Goal: Navigation & Orientation: Find specific page/section

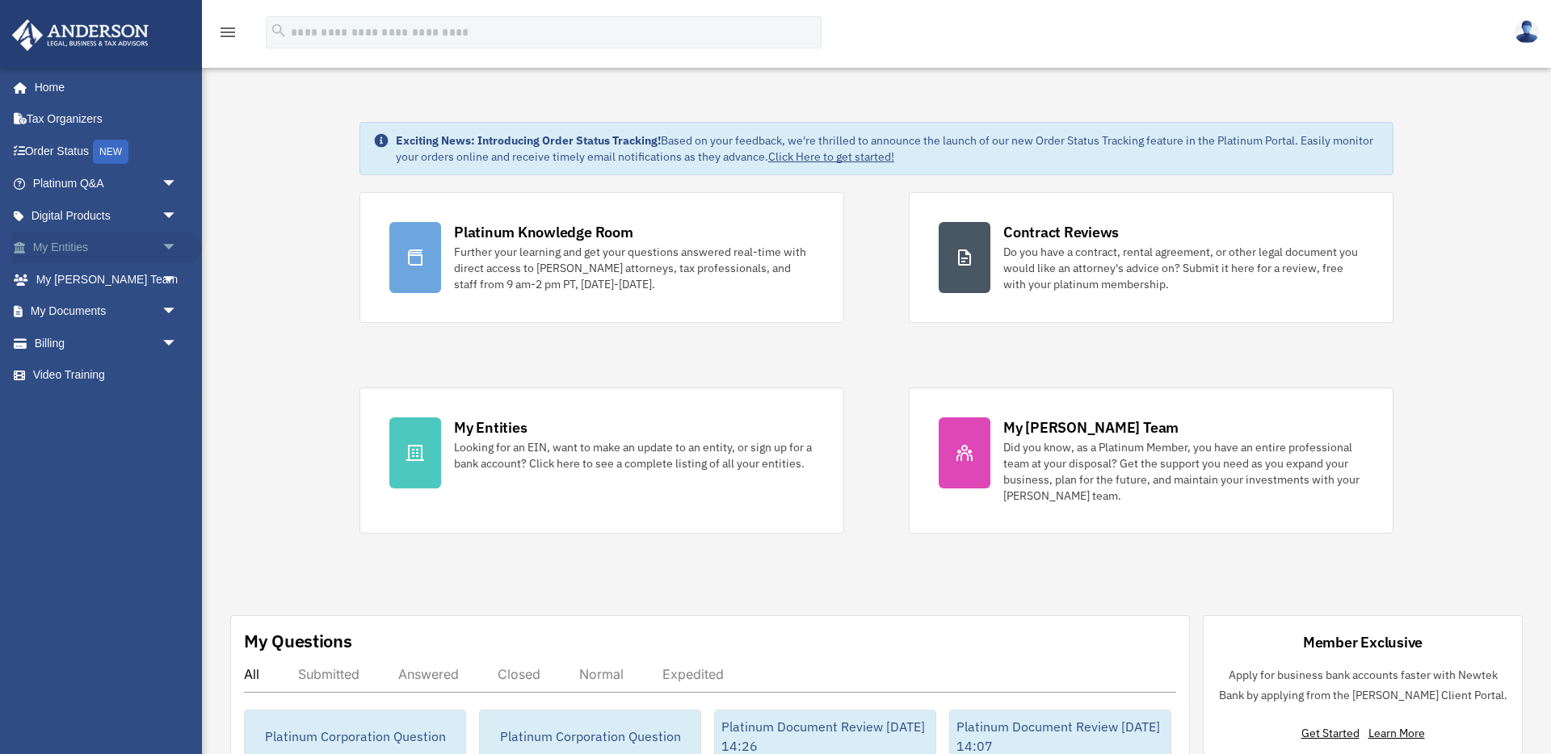
click at [170, 245] on span "arrow_drop_down" at bounding box center [178, 248] width 32 height 33
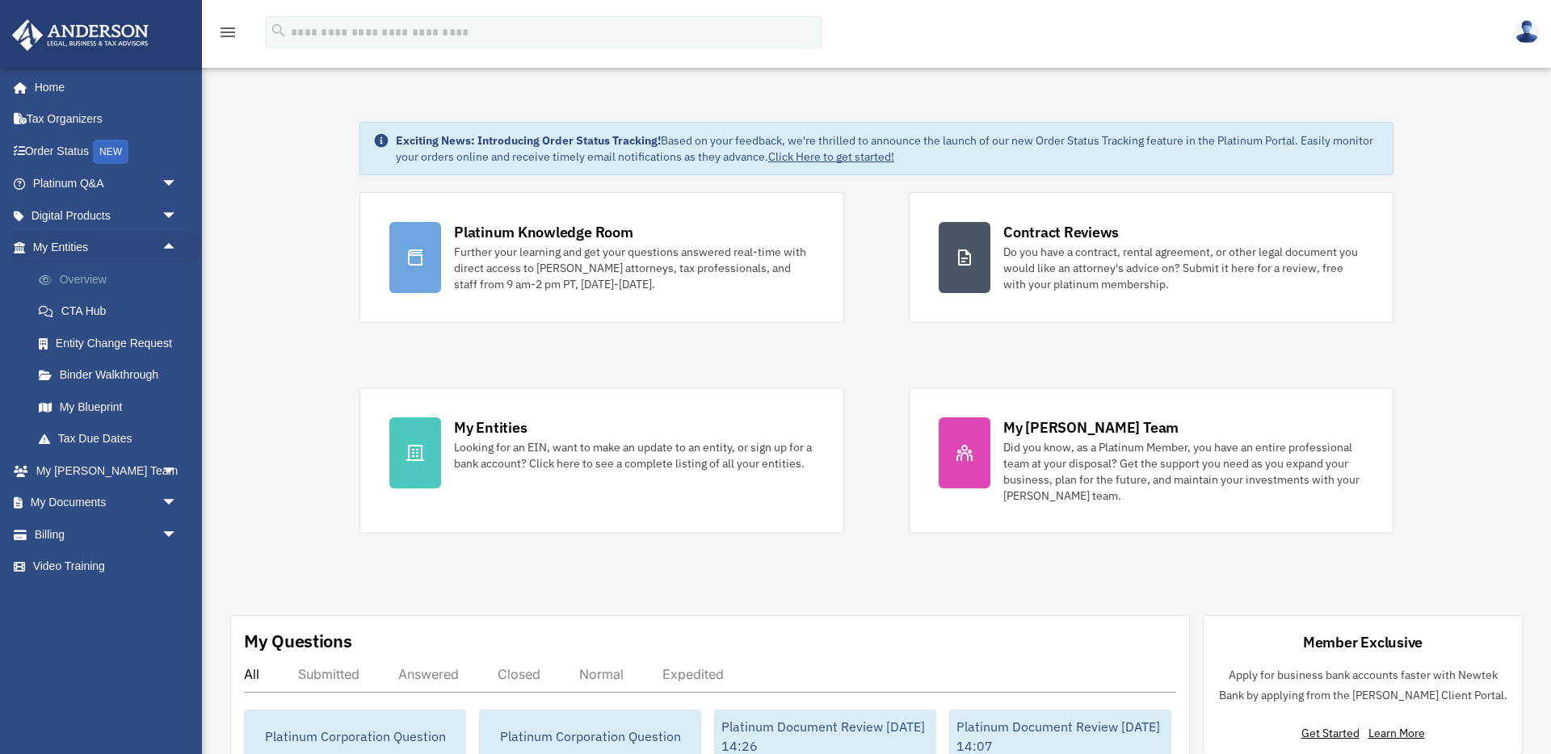
click at [107, 277] on link "Overview" at bounding box center [112, 279] width 179 height 32
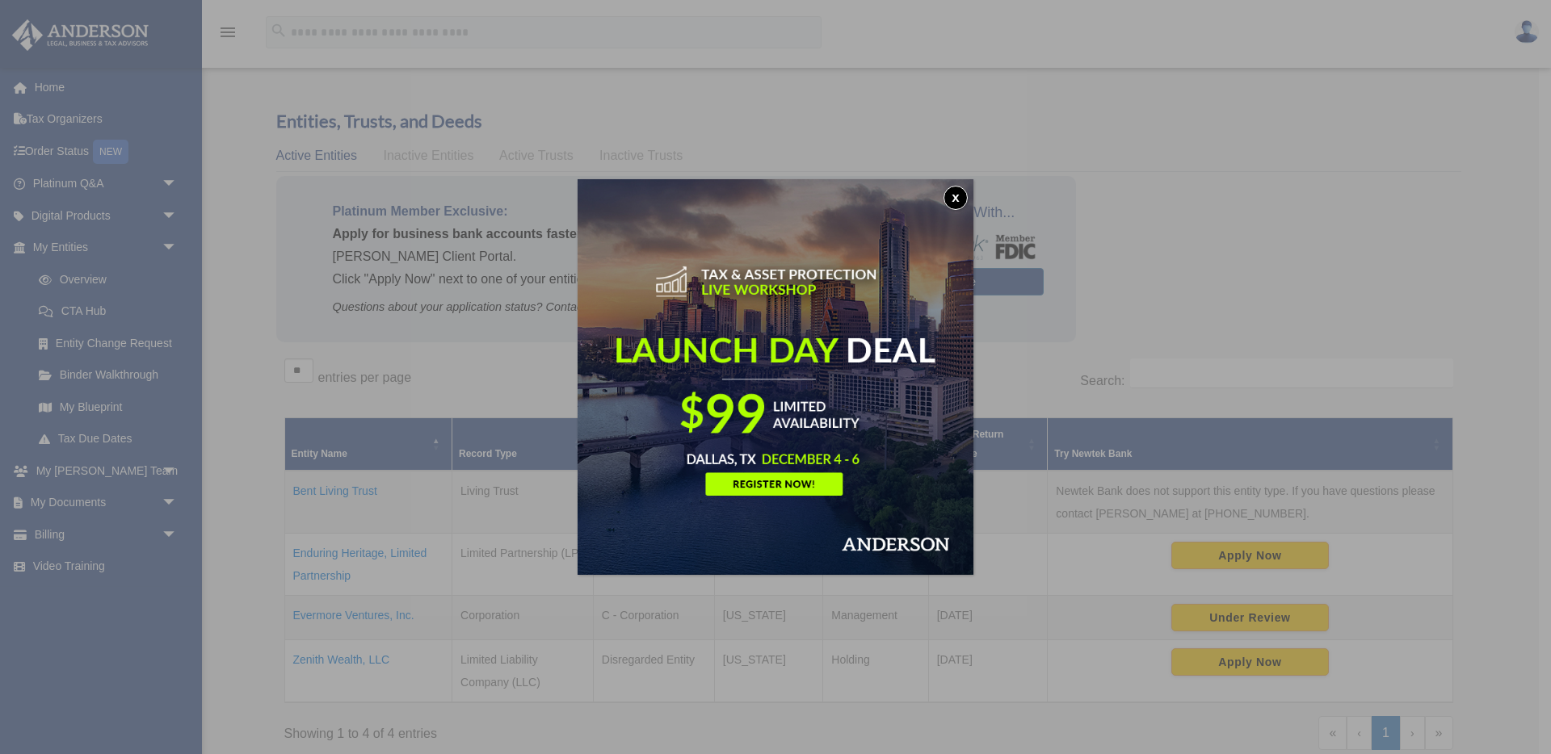
click at [952, 199] on button "x" at bounding box center [955, 198] width 24 height 24
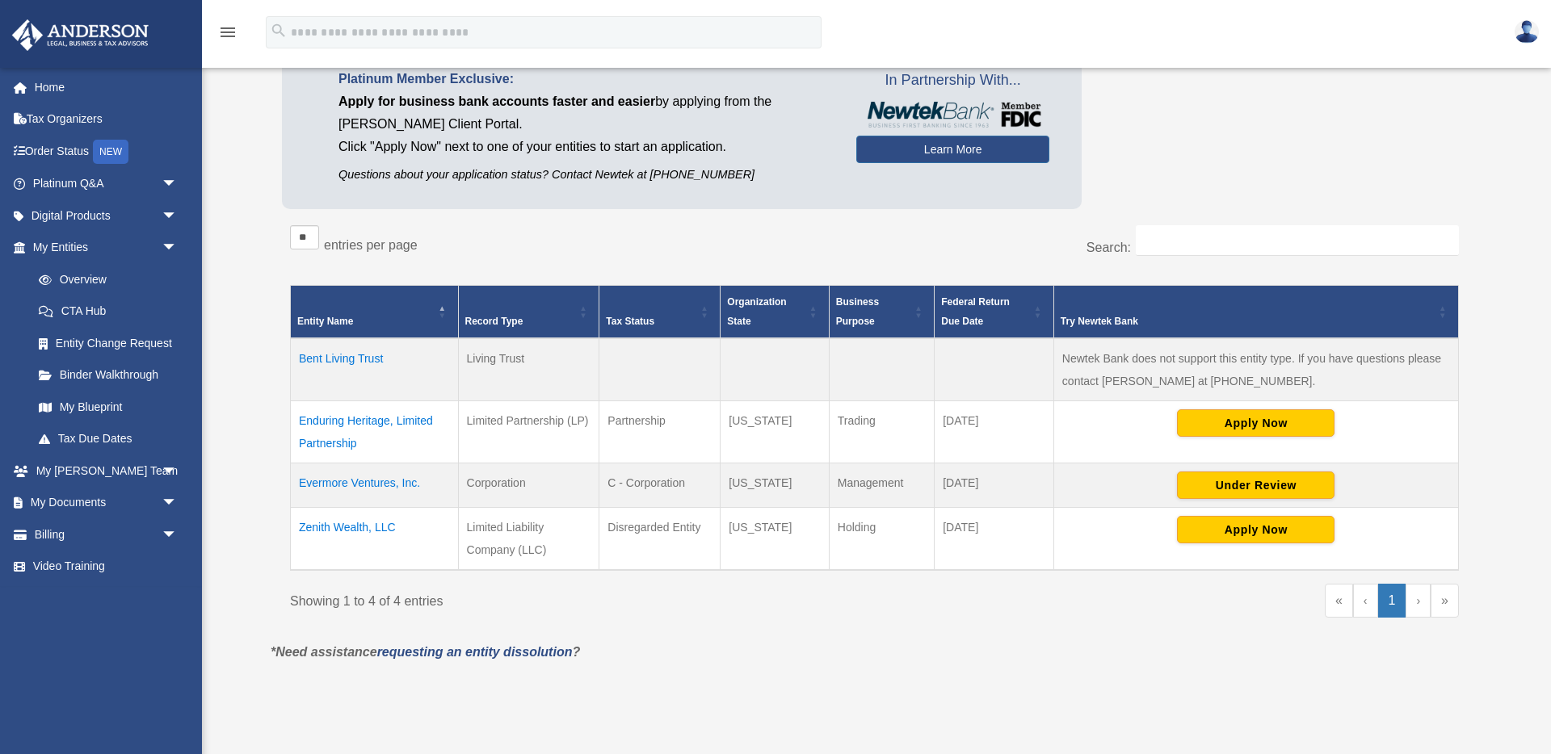
scroll to position [126, 0]
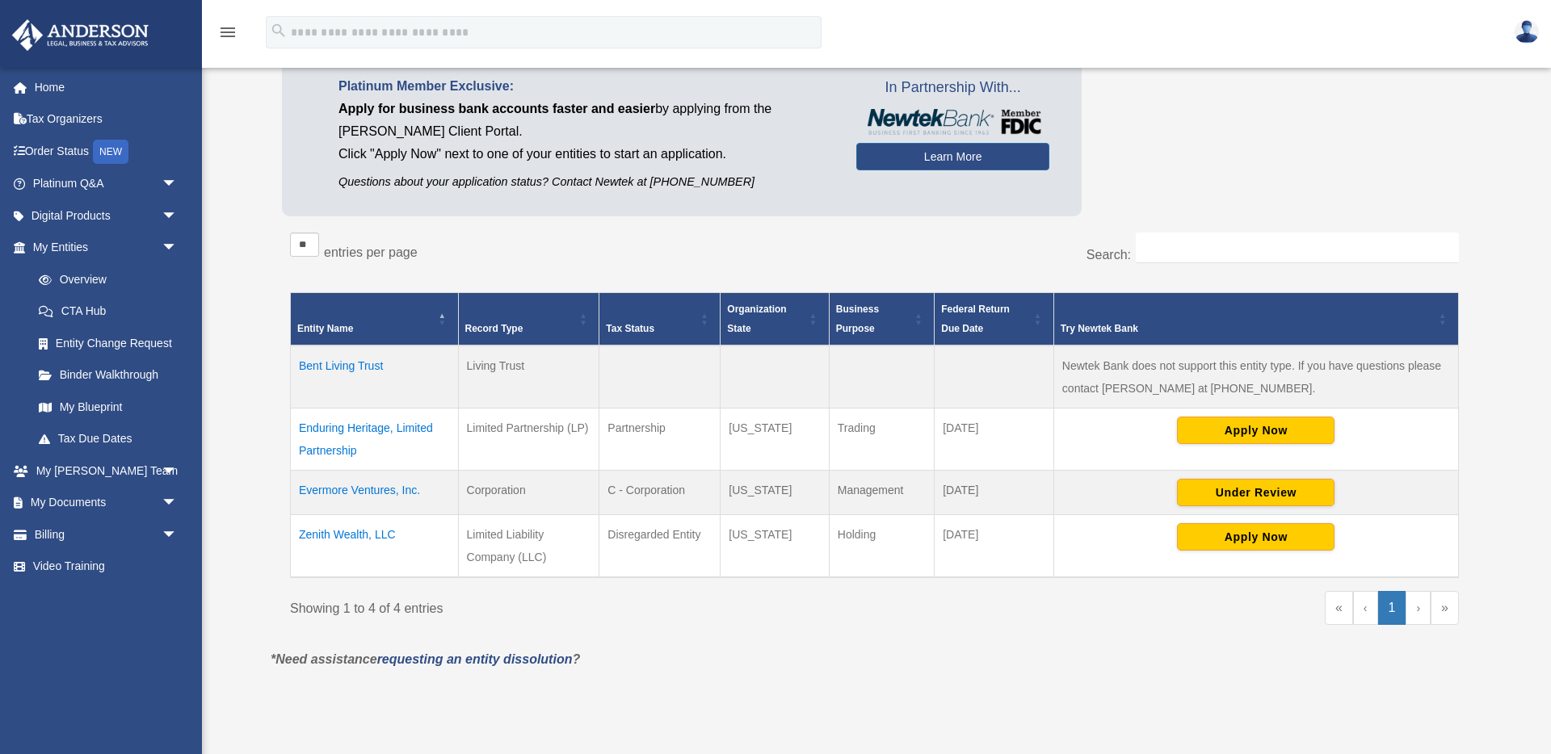
click at [1195, 54] on div "menu search Site Menu add [EMAIL_ADDRESS][DOMAIN_NAME] Reset Password Logout" at bounding box center [775, 39] width 1527 height 55
